Goal: Task Accomplishment & Management: Complete application form

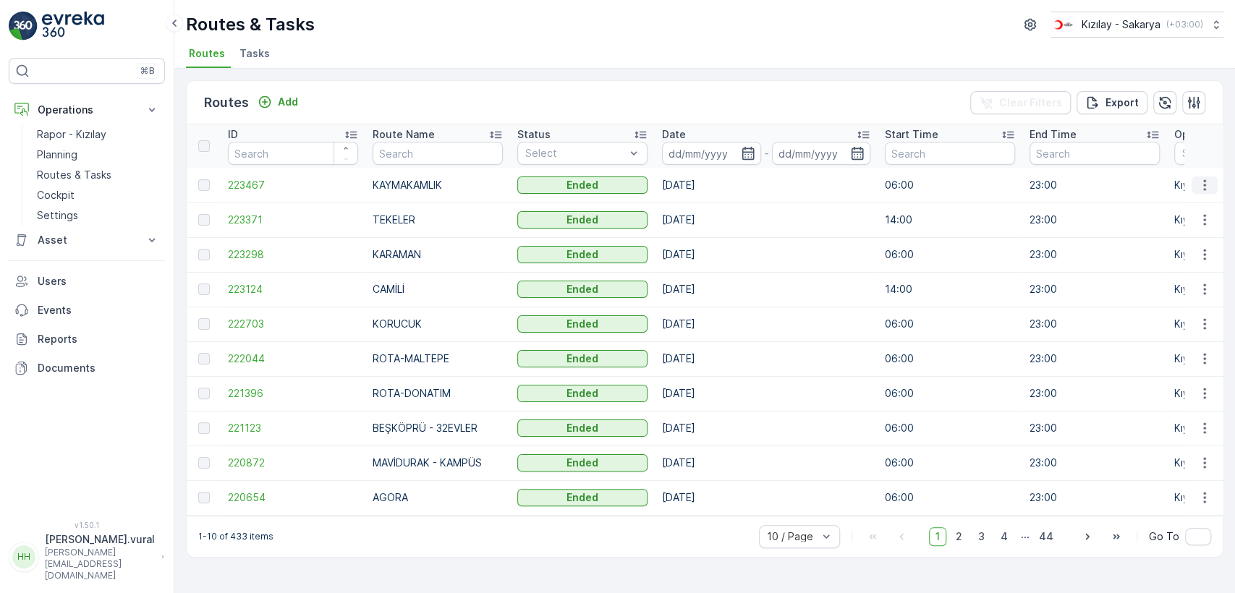
click at [1202, 182] on icon "button" at bounding box center [1204, 185] width 14 height 14
click at [1196, 200] on span "See More Details" at bounding box center [1171, 207] width 84 height 14
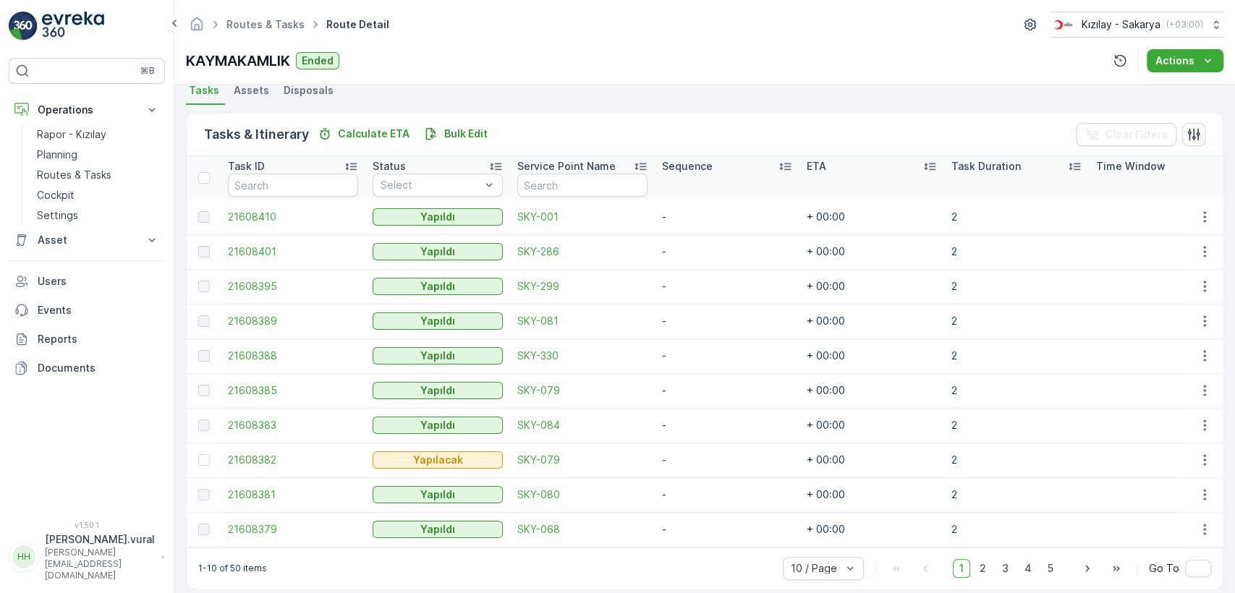
scroll to position [344, 0]
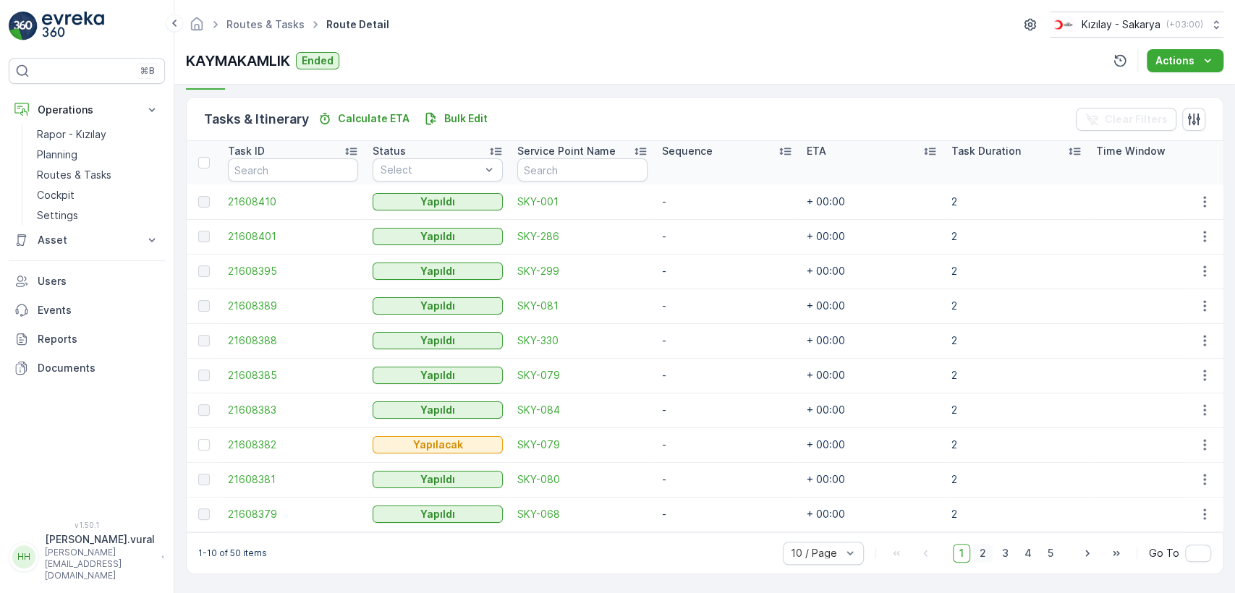
click at [984, 551] on span "2" at bounding box center [983, 553] width 20 height 19
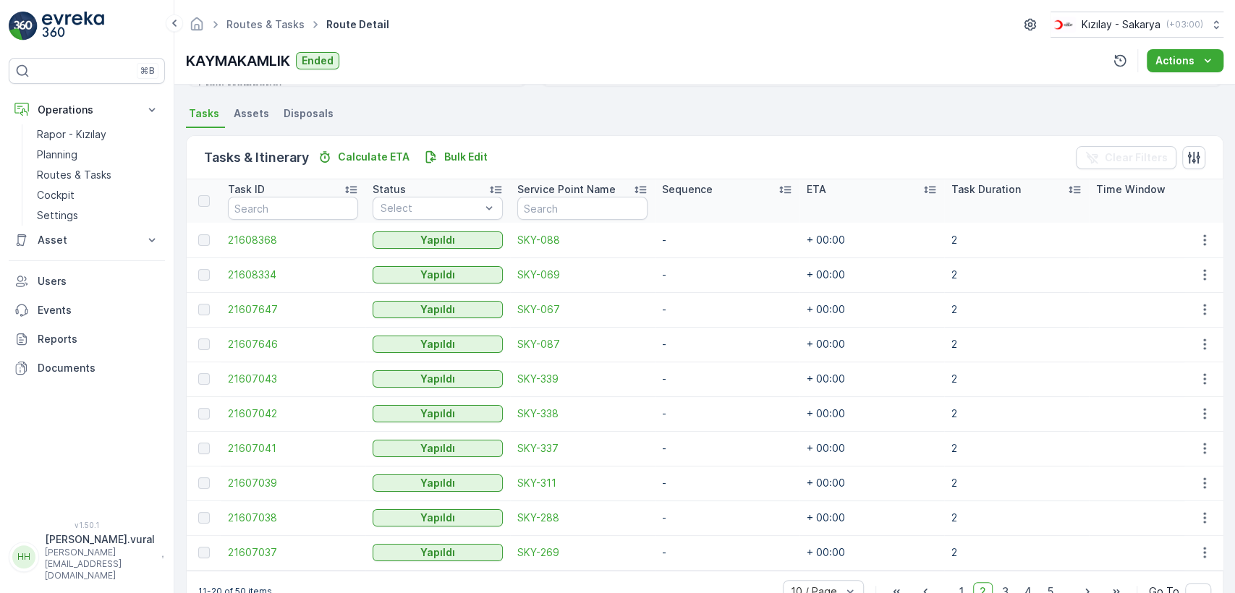
scroll to position [344, 0]
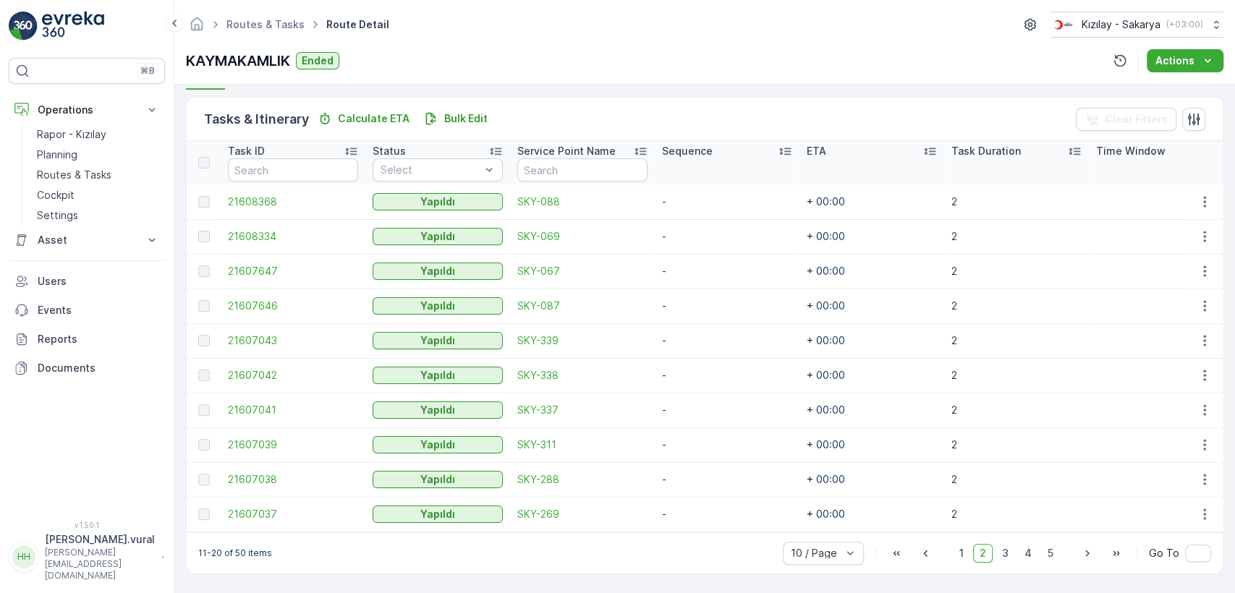
click at [1015, 548] on div "1 2 3 4 5" at bounding box center [1006, 553] width 107 height 19
click at [1013, 548] on span "3" at bounding box center [1005, 553] width 20 height 19
click at [1030, 556] on span "4" at bounding box center [1028, 553] width 20 height 19
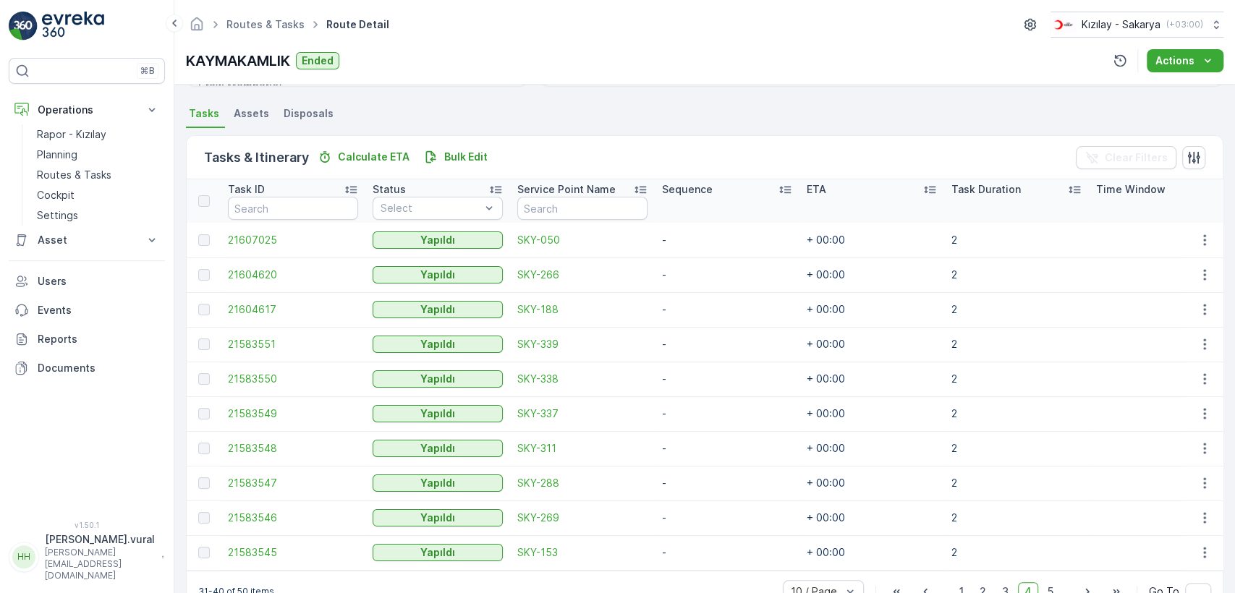
scroll to position [344, 0]
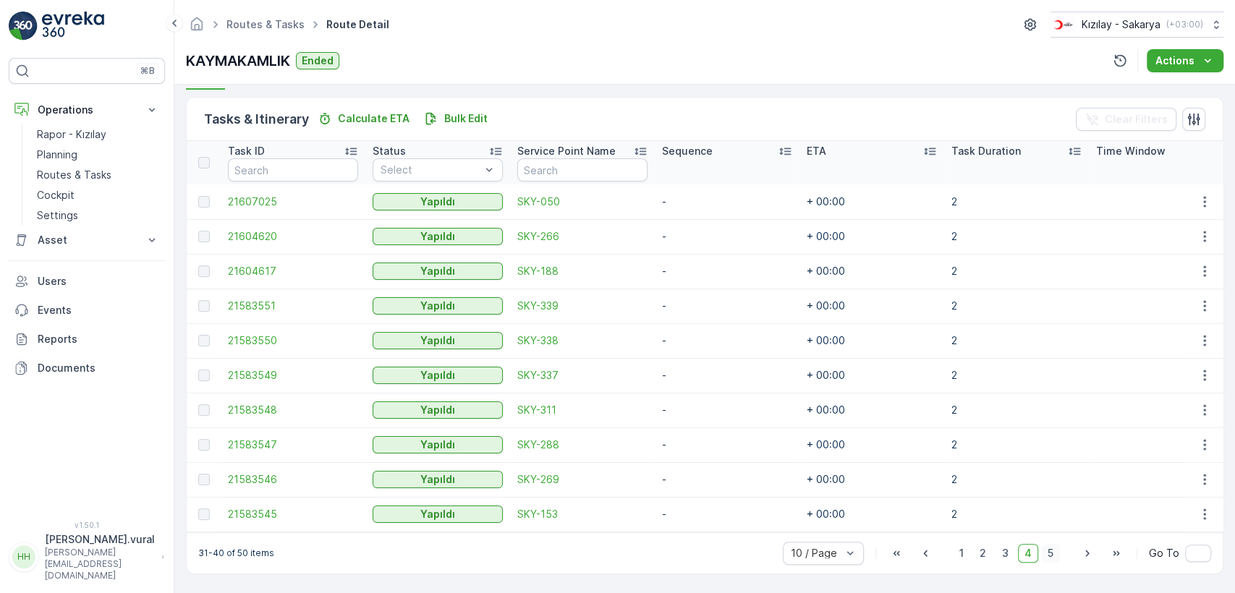
click at [1051, 550] on span "5" at bounding box center [1050, 553] width 19 height 19
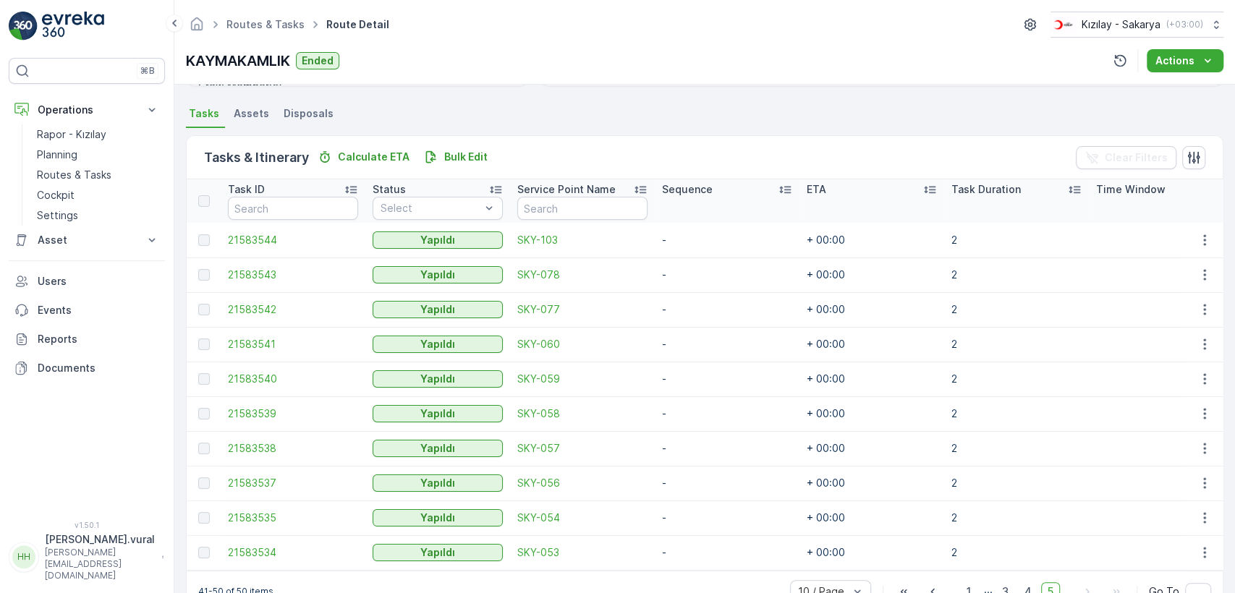
scroll to position [344, 0]
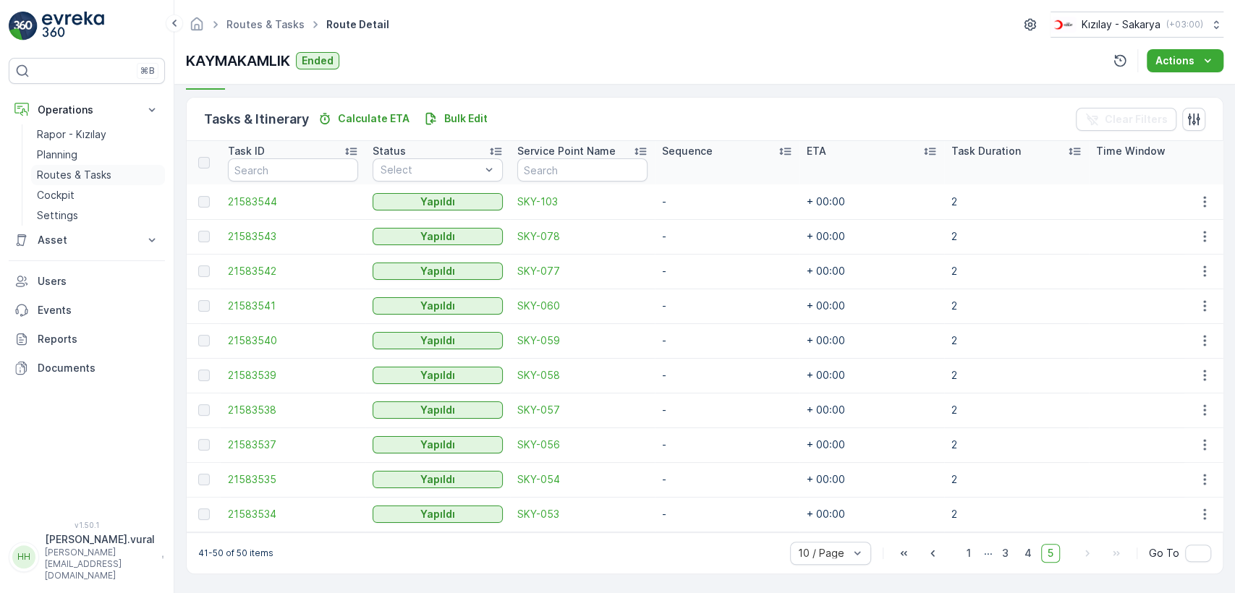
click at [64, 180] on p "Routes & Tasks" at bounding box center [74, 175] width 75 height 14
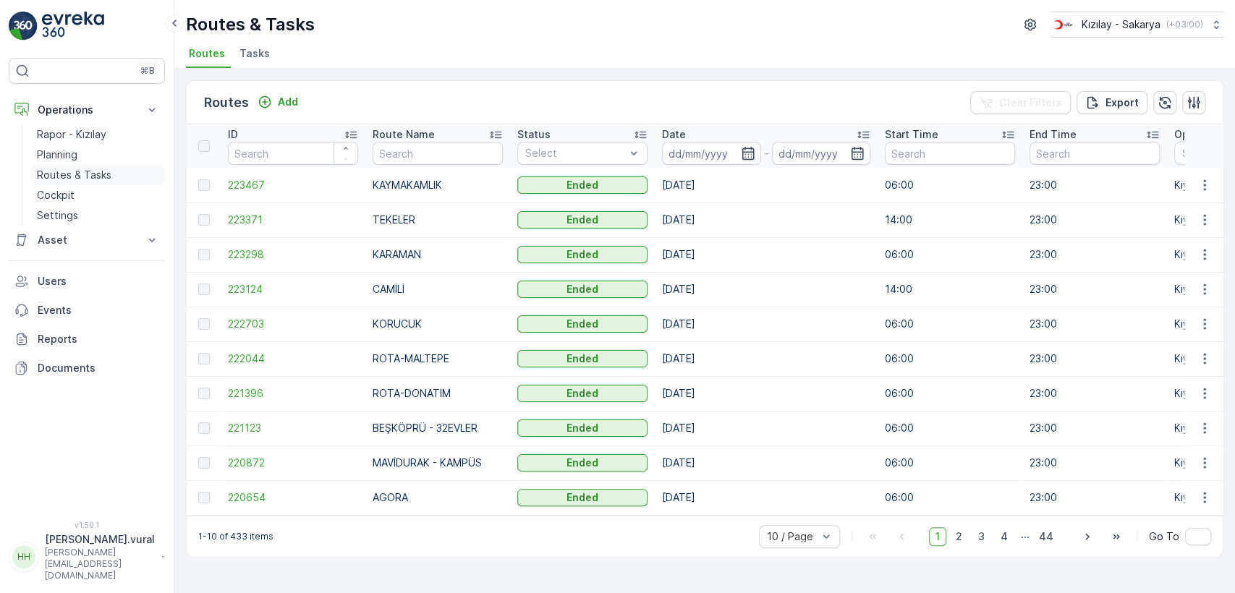
click at [71, 177] on p "Routes & Tasks" at bounding box center [74, 175] width 75 height 14
click at [284, 102] on p "Add" at bounding box center [288, 102] width 20 height 14
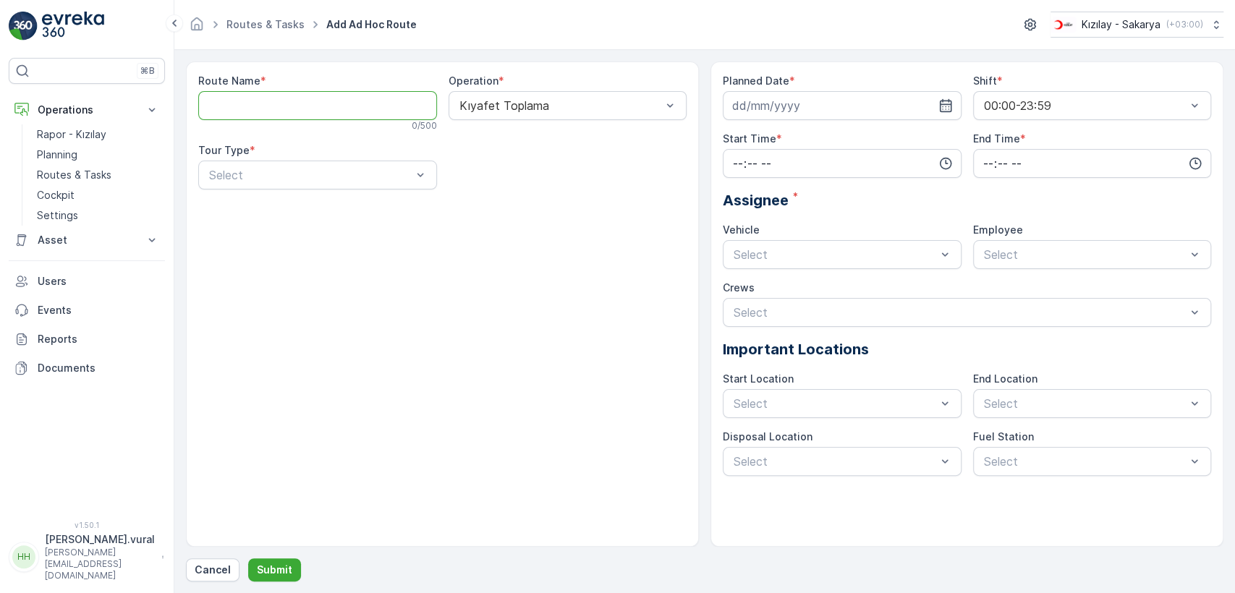
click at [307, 100] on Name "Route Name" at bounding box center [317, 105] width 239 height 29
type Name "ESER OKULU"
click at [309, 165] on div "Select" at bounding box center [317, 175] width 239 height 29
click at [301, 198] on div "Static" at bounding box center [317, 210] width 239 height 25
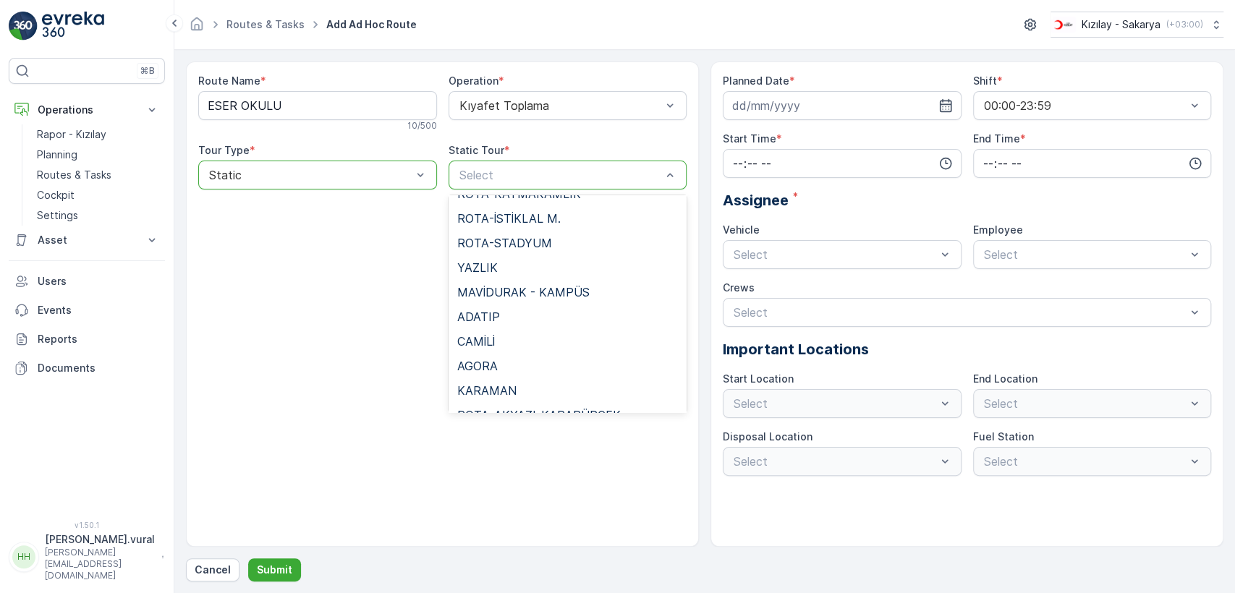
scroll to position [1042, 0]
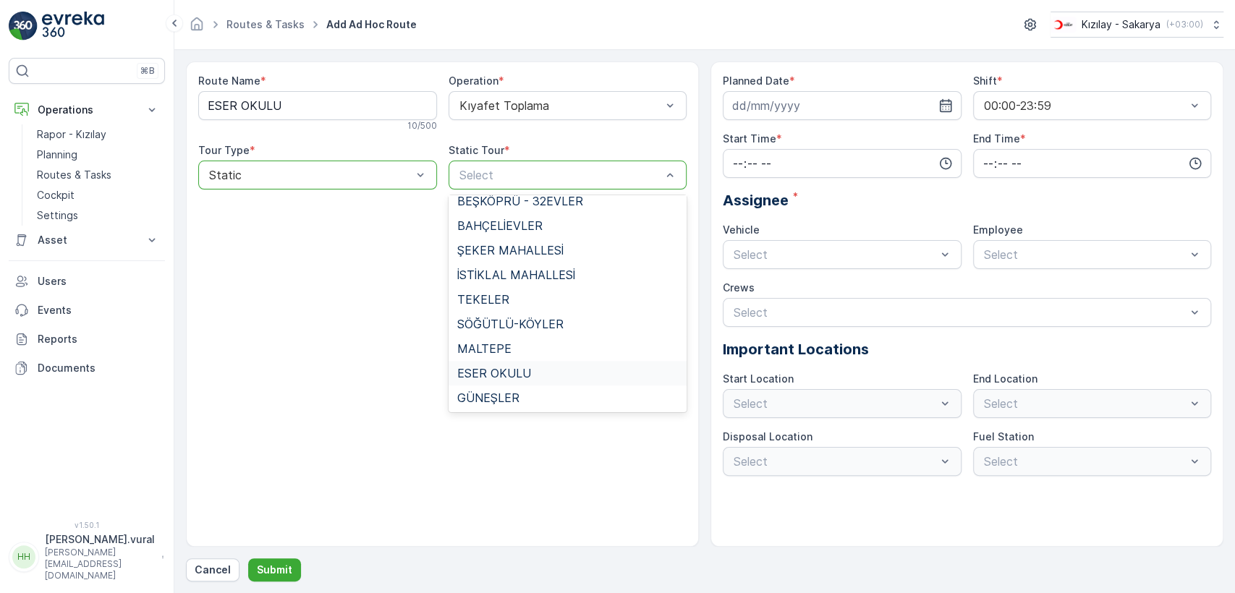
click at [509, 375] on span "ESER OKULU" at bounding box center [494, 373] width 74 height 13
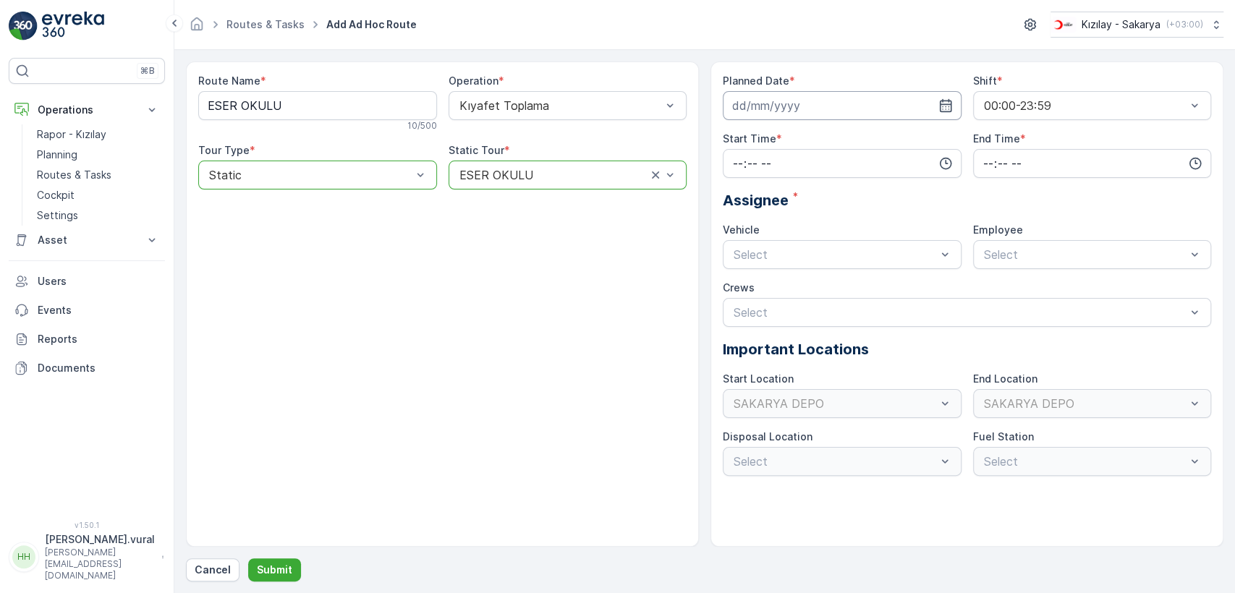
click at [809, 101] on input at bounding box center [842, 105] width 239 height 29
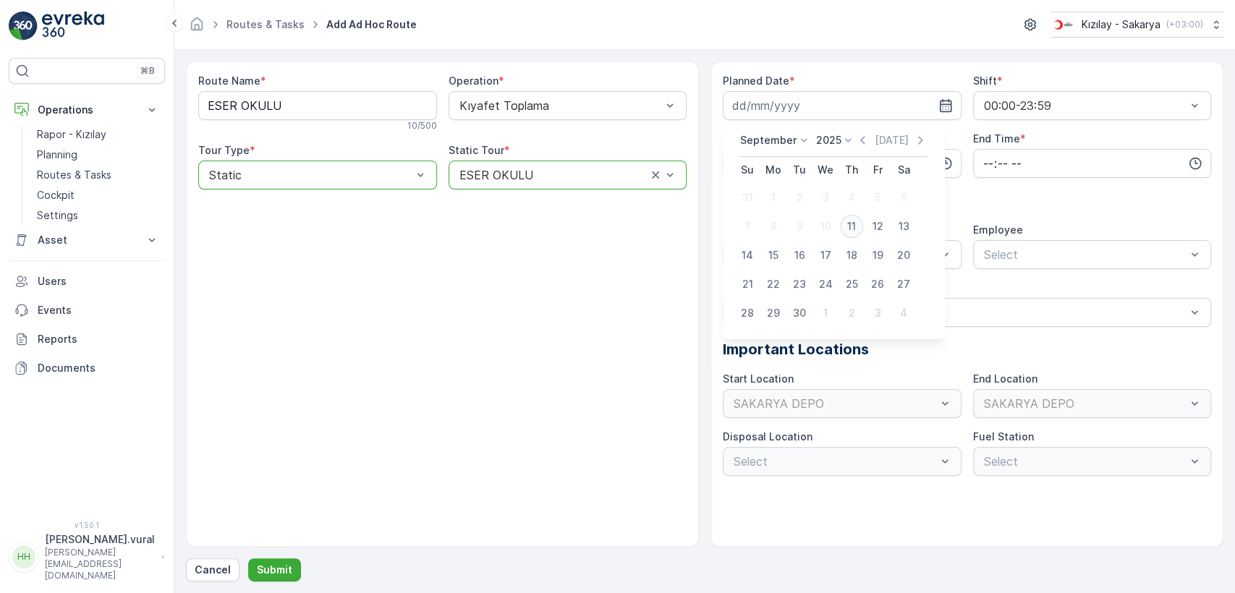
click at [851, 223] on div "11" at bounding box center [851, 226] width 23 height 23
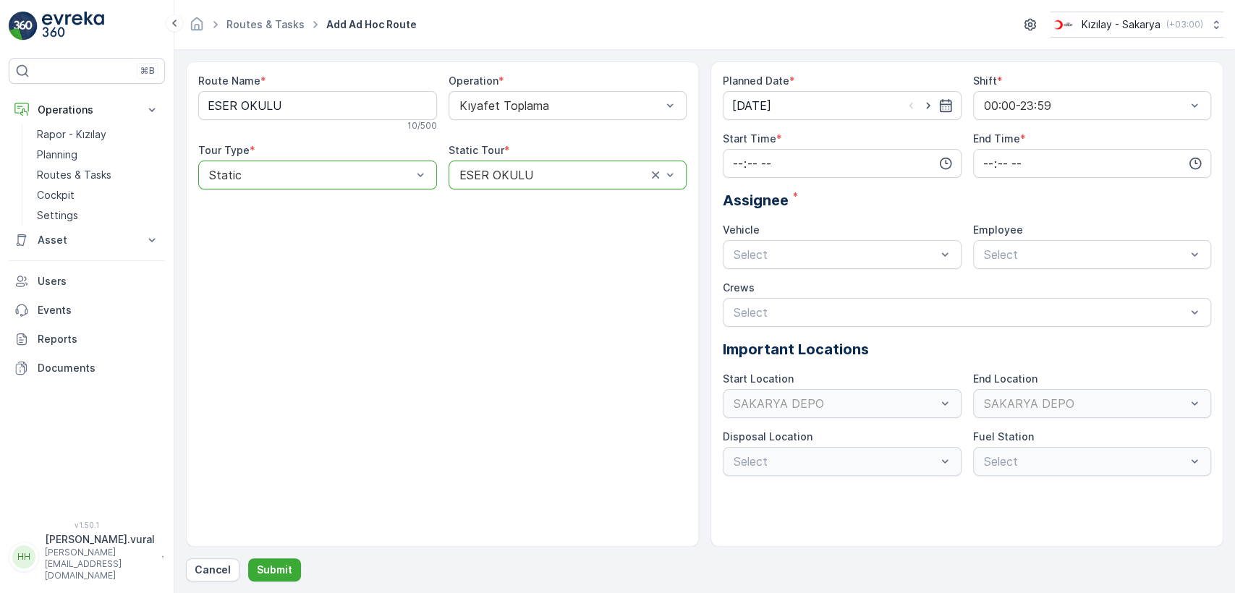
click at [822, 88] on div "Planned Date * [DATE]" at bounding box center [842, 97] width 239 height 46
click at [815, 106] on input "[DATE]" at bounding box center [842, 105] width 239 height 29
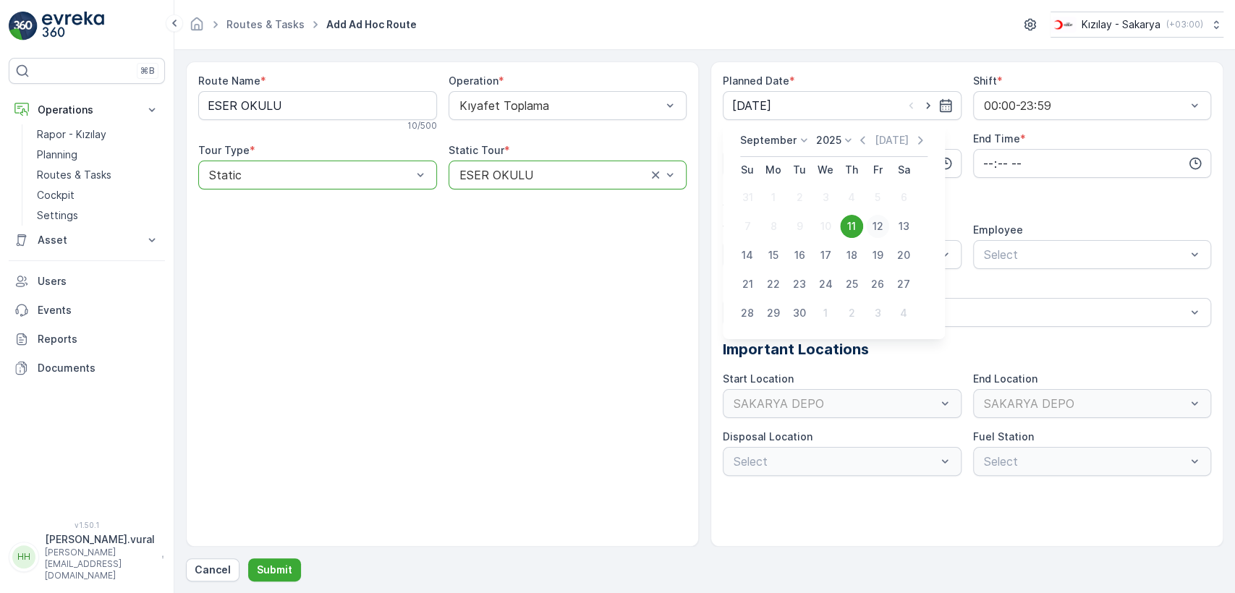
click at [880, 231] on div "12" at bounding box center [877, 226] width 23 height 23
type input "[DATE]"
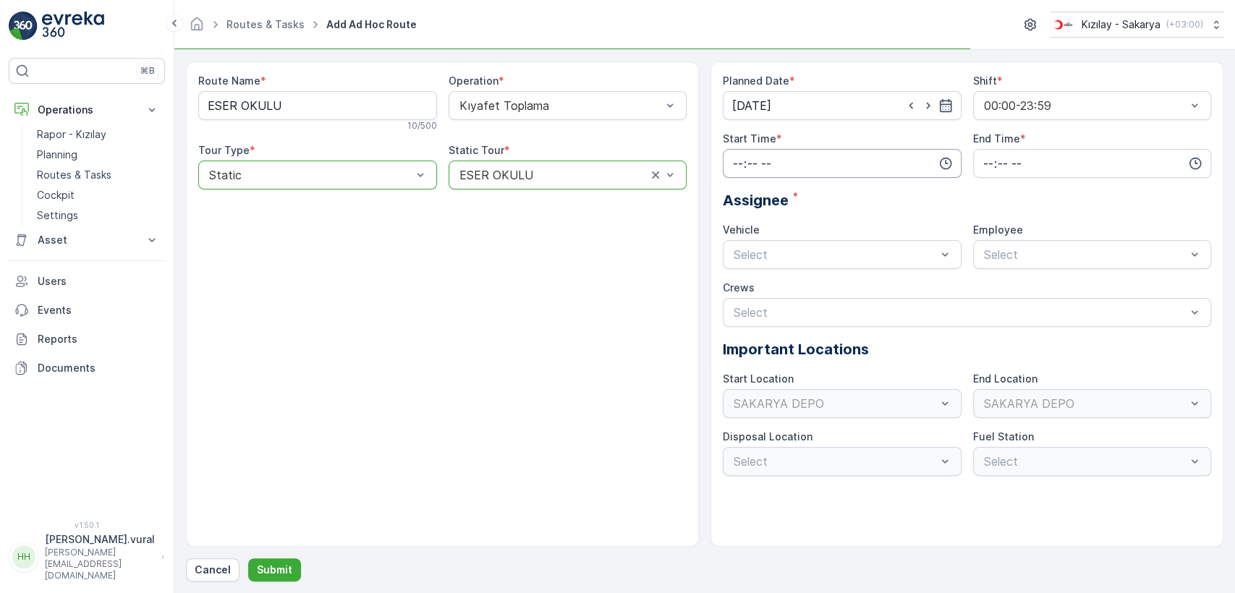
click at [816, 163] on input "time" at bounding box center [842, 163] width 239 height 29
click at [741, 306] on span "06" at bounding box center [737, 309] width 13 height 14
type input "06:00"
click at [1042, 172] on input "time" at bounding box center [1092, 163] width 239 height 29
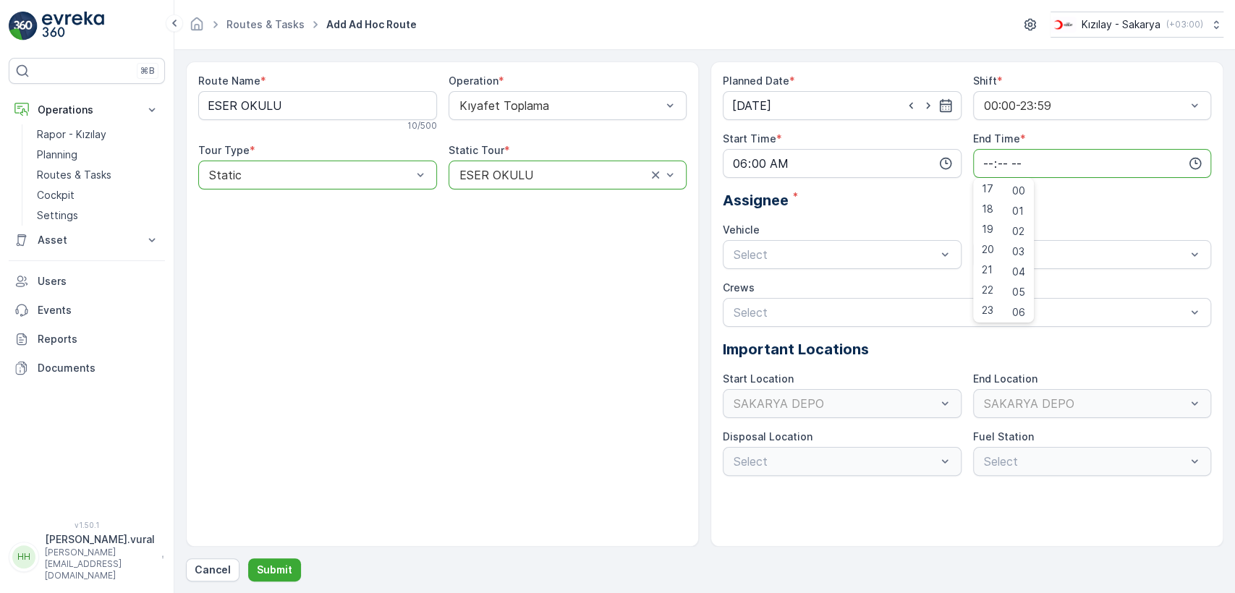
scroll to position [347, 0]
click at [993, 303] on div "23" at bounding box center [988, 309] width 25 height 20
type input "23:00"
click at [793, 311] on span "06 ECH 422" at bounding box center [764, 314] width 66 height 13
click at [1022, 294] on span "06ECH422" at bounding box center [1011, 290] width 59 height 13
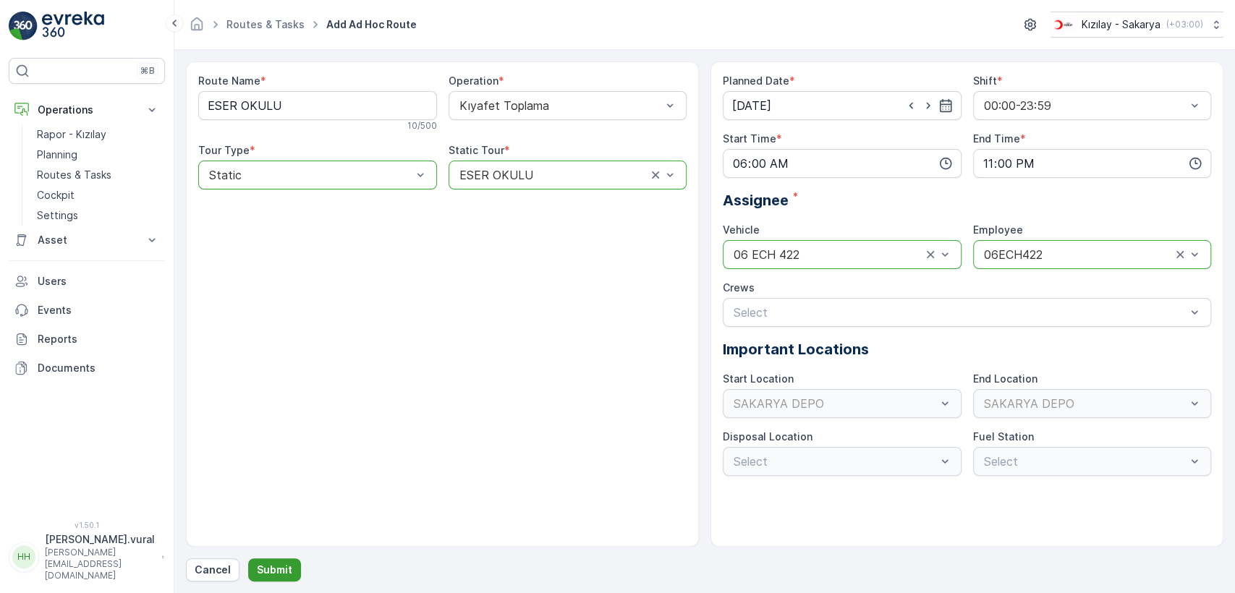
click at [257, 563] on p "Submit" at bounding box center [274, 570] width 35 height 14
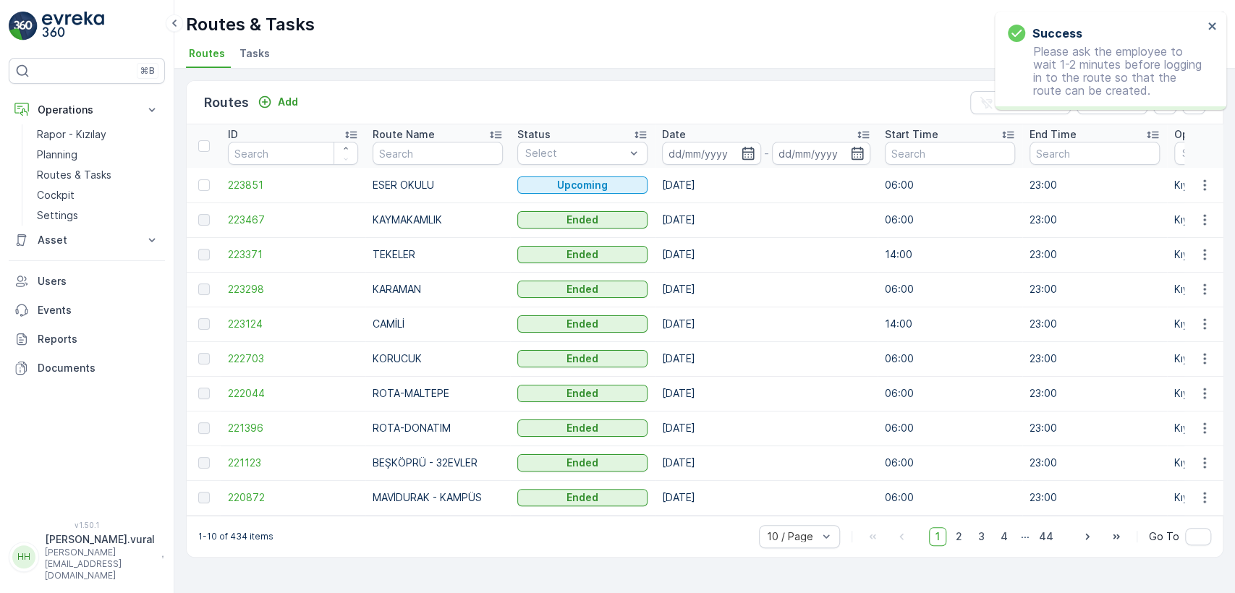
click at [119, 547] on p "[PERSON_NAME].vural" at bounding box center [100, 539] width 110 height 14
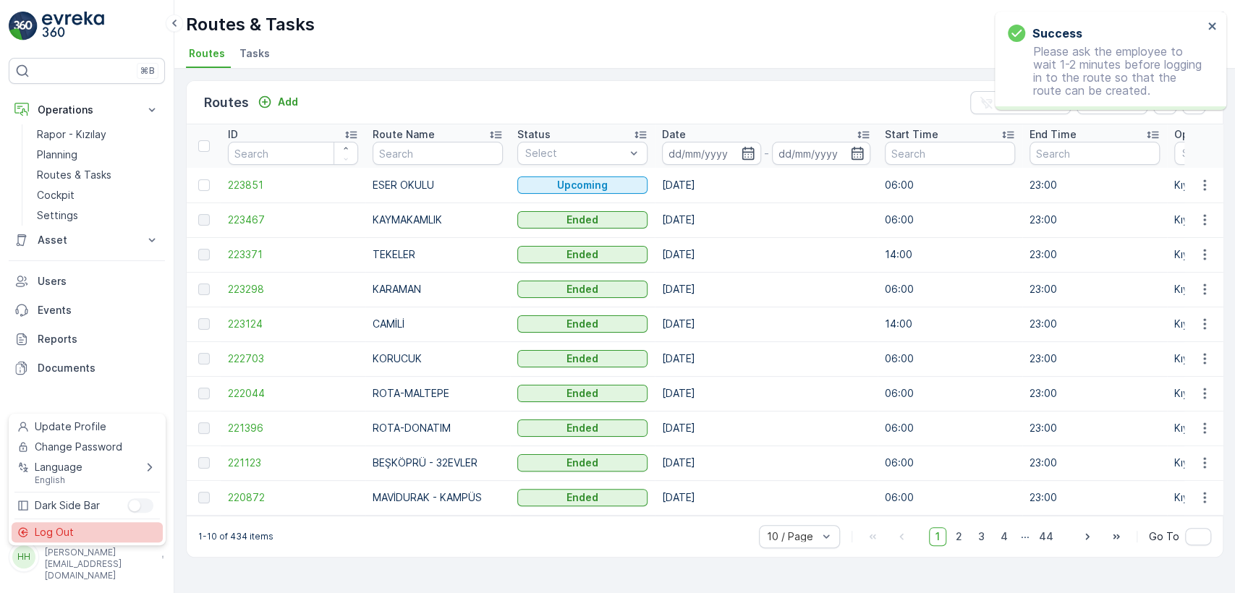
click at [116, 540] on div "Log Out" at bounding box center [87, 532] width 151 height 20
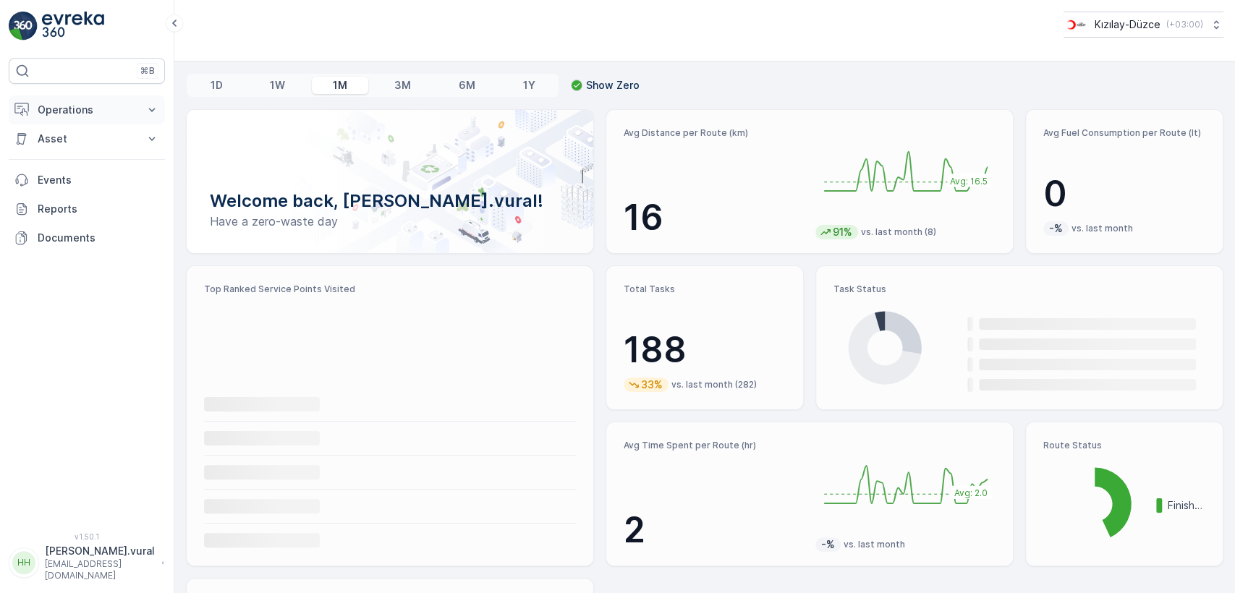
click at [50, 105] on p "Operations" at bounding box center [87, 110] width 98 height 14
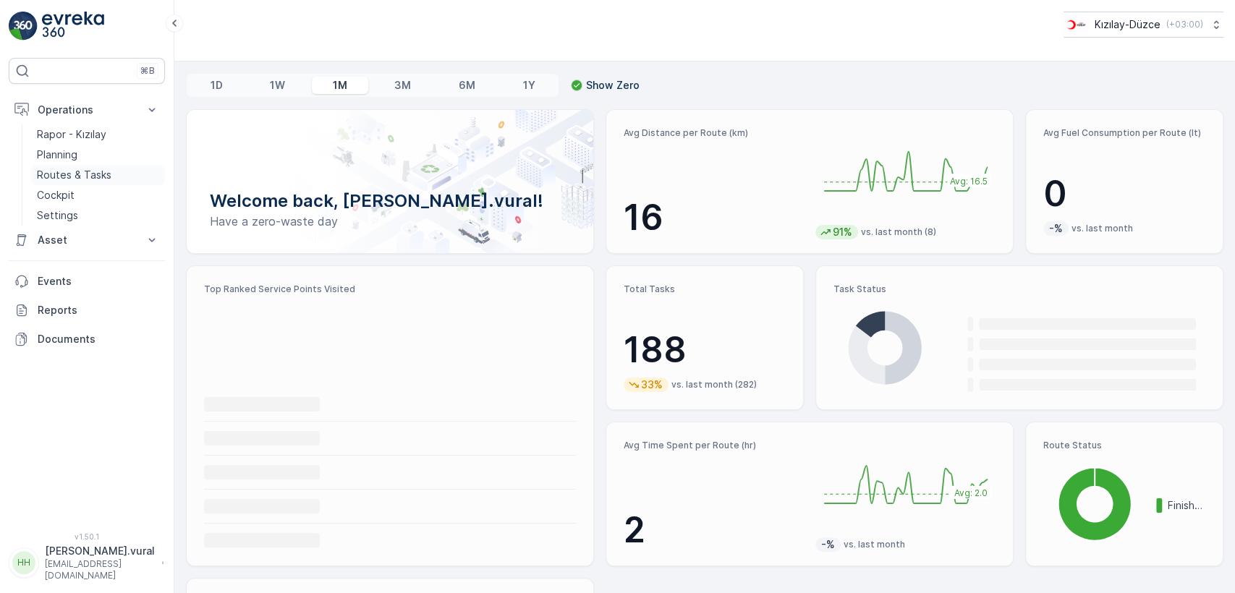
click at [69, 177] on p "Routes & Tasks" at bounding box center [74, 175] width 75 height 14
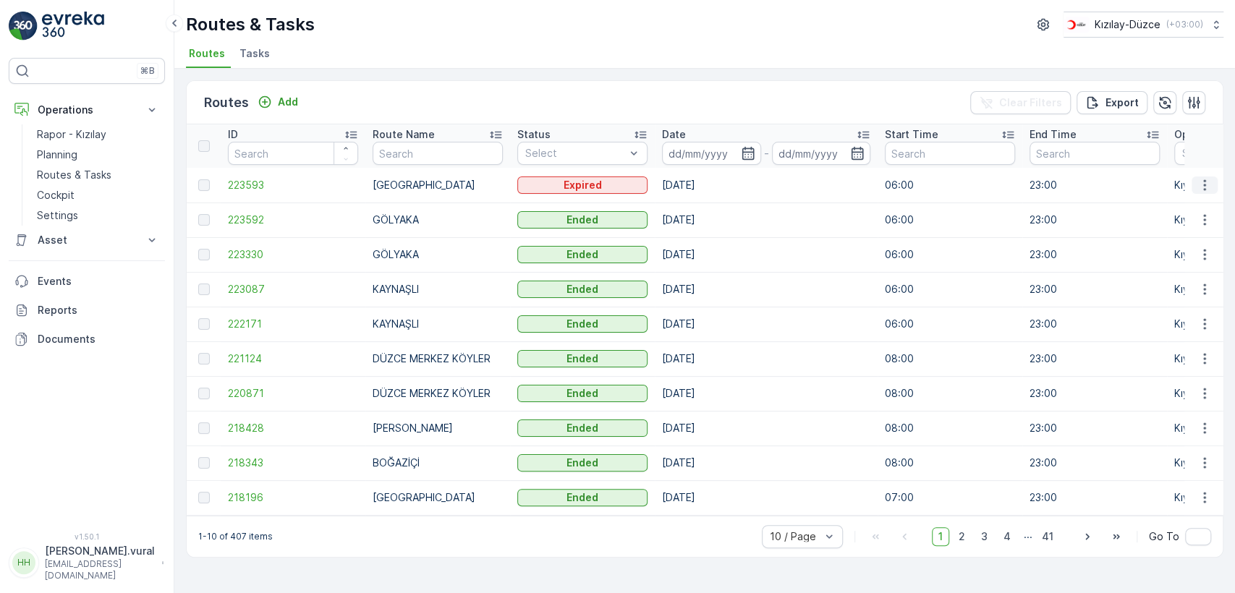
click at [1204, 188] on icon "button" at bounding box center [1204, 184] width 2 height 11
click at [839, 201] on td "[DATE]" at bounding box center [766, 185] width 223 height 35
click at [275, 95] on div "Add" at bounding box center [278, 102] width 41 height 14
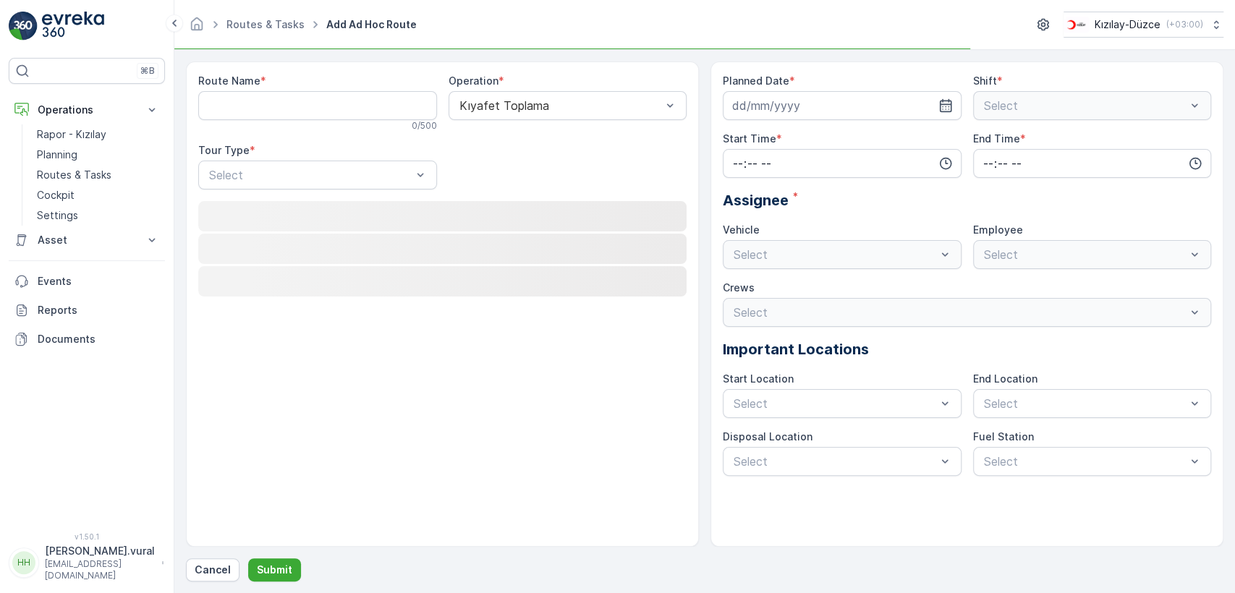
click at [307, 103] on Name "Route Name" at bounding box center [317, 105] width 239 height 29
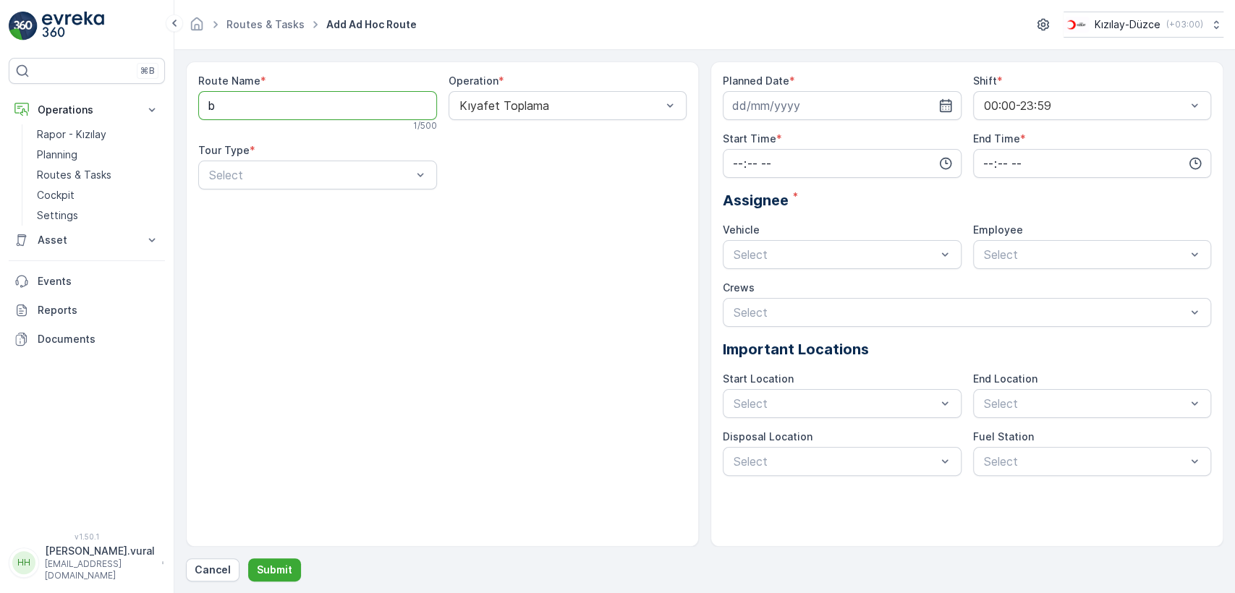
type Name "[GEOGRAPHIC_DATA]"
drag, startPoint x: 330, startPoint y: 158, endPoint x: 326, endPoint y: 169, distance: 11.4
click at [329, 161] on div "Tour Type * Select" at bounding box center [317, 166] width 239 height 46
click at [307, 201] on div "Static" at bounding box center [317, 210] width 239 height 25
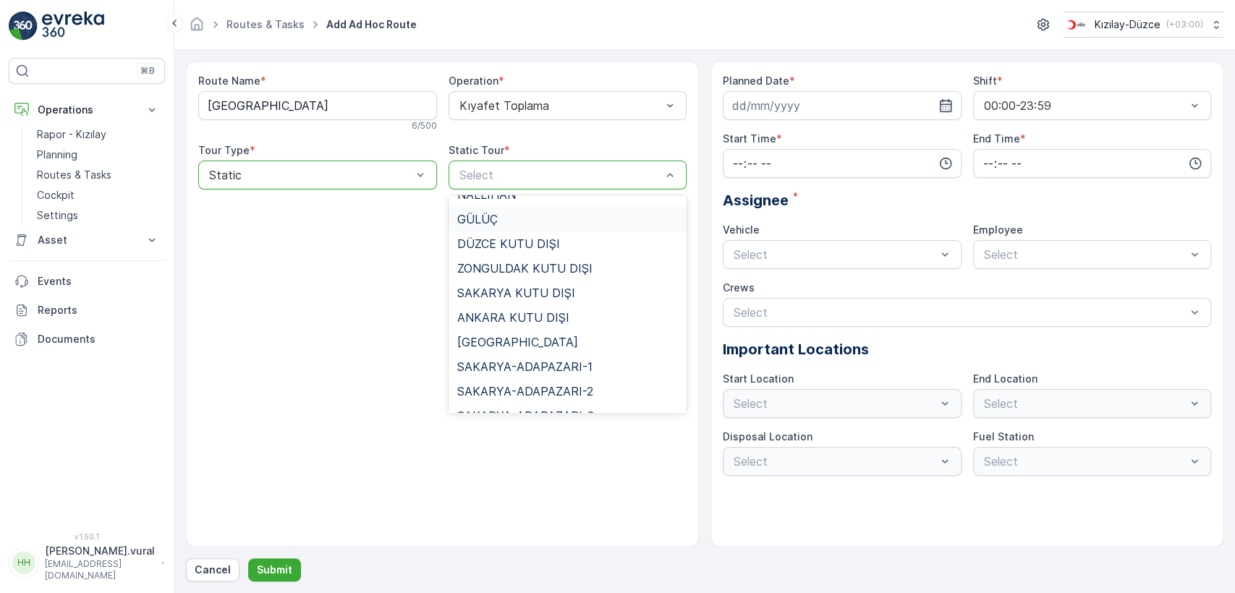
scroll to position [241, 0]
click at [500, 316] on span "[GEOGRAPHIC_DATA]" at bounding box center [517, 313] width 121 height 13
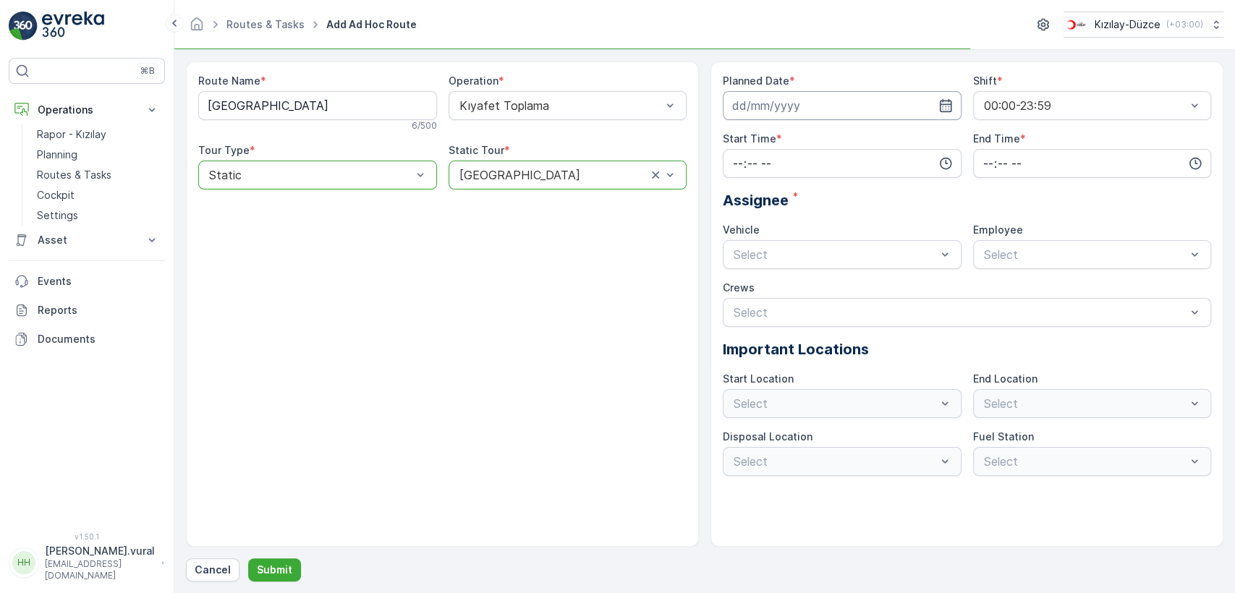
click at [833, 94] on input at bounding box center [842, 105] width 239 height 29
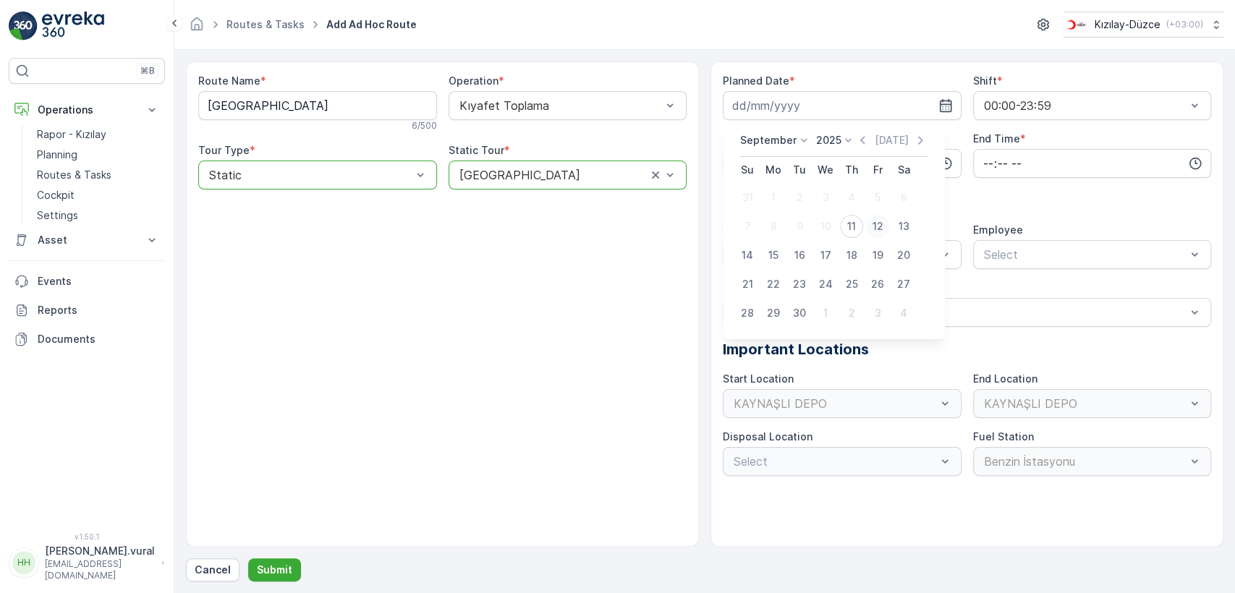
click at [885, 222] on div "12" at bounding box center [877, 226] width 23 height 23
type input "[DATE]"
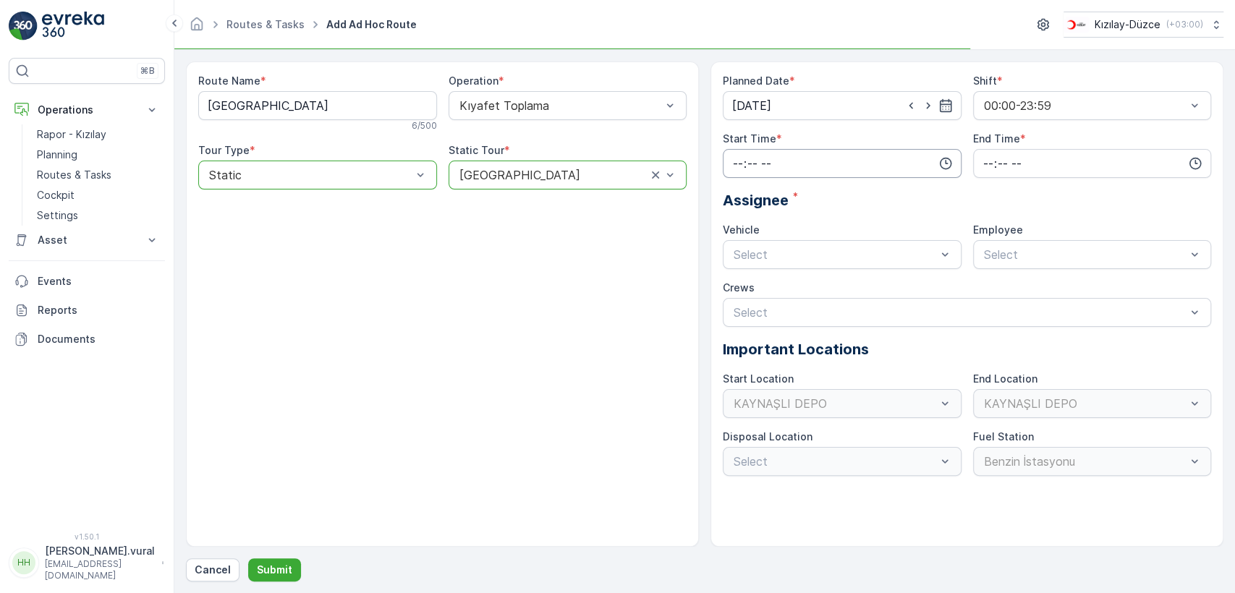
click at [811, 160] on input "time" at bounding box center [842, 163] width 239 height 29
click at [735, 305] on span "06" at bounding box center [737, 309] width 13 height 14
type input "06:00"
click at [1100, 175] on input "time" at bounding box center [1092, 163] width 239 height 29
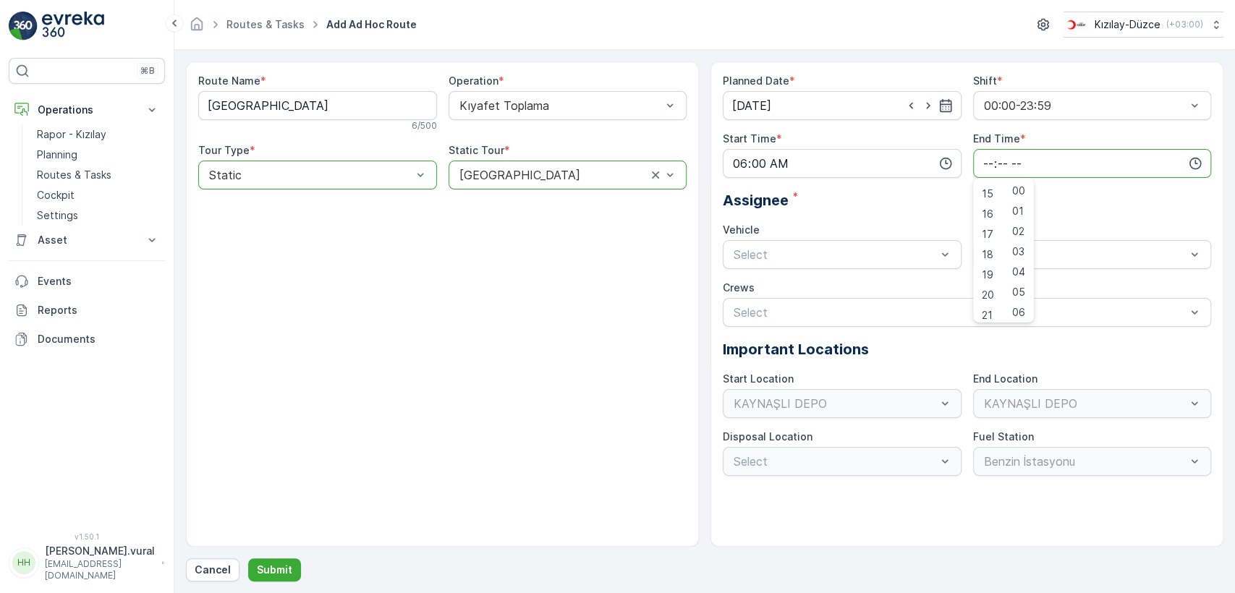
scroll to position [347, 0]
click at [990, 305] on span "23" at bounding box center [988, 309] width 12 height 14
type input "23:00"
click at [880, 271] on div "Planned Date * 12.09.2025 Shift * 00:00-23:59 Start Time * 06:00 End Time * 23:…" at bounding box center [967, 275] width 488 height 402
click at [828, 269] on div "Planned Date * 12.09.2025 Shift * 00:00-23:59 Start Time * 06:00 End Time * 23:…" at bounding box center [967, 275] width 488 height 402
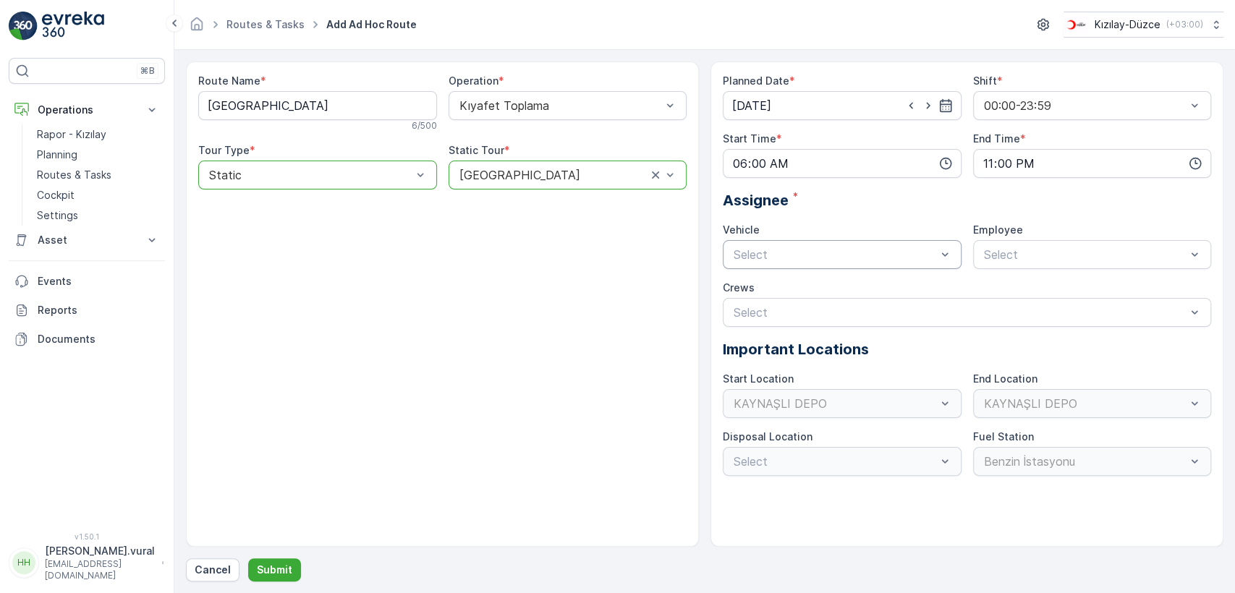
click at [828, 268] on div "Select" at bounding box center [842, 254] width 239 height 29
click at [810, 297] on div "06 DCG 614" at bounding box center [842, 290] width 239 height 25
click at [1001, 265] on div "Select" at bounding box center [1092, 254] width 239 height 29
click at [1008, 287] on span "06 DCG 614" at bounding box center [1015, 290] width 67 height 13
click at [281, 571] on p "Submit" at bounding box center [274, 570] width 35 height 14
